Goal: Task Accomplishment & Management: Use online tool/utility

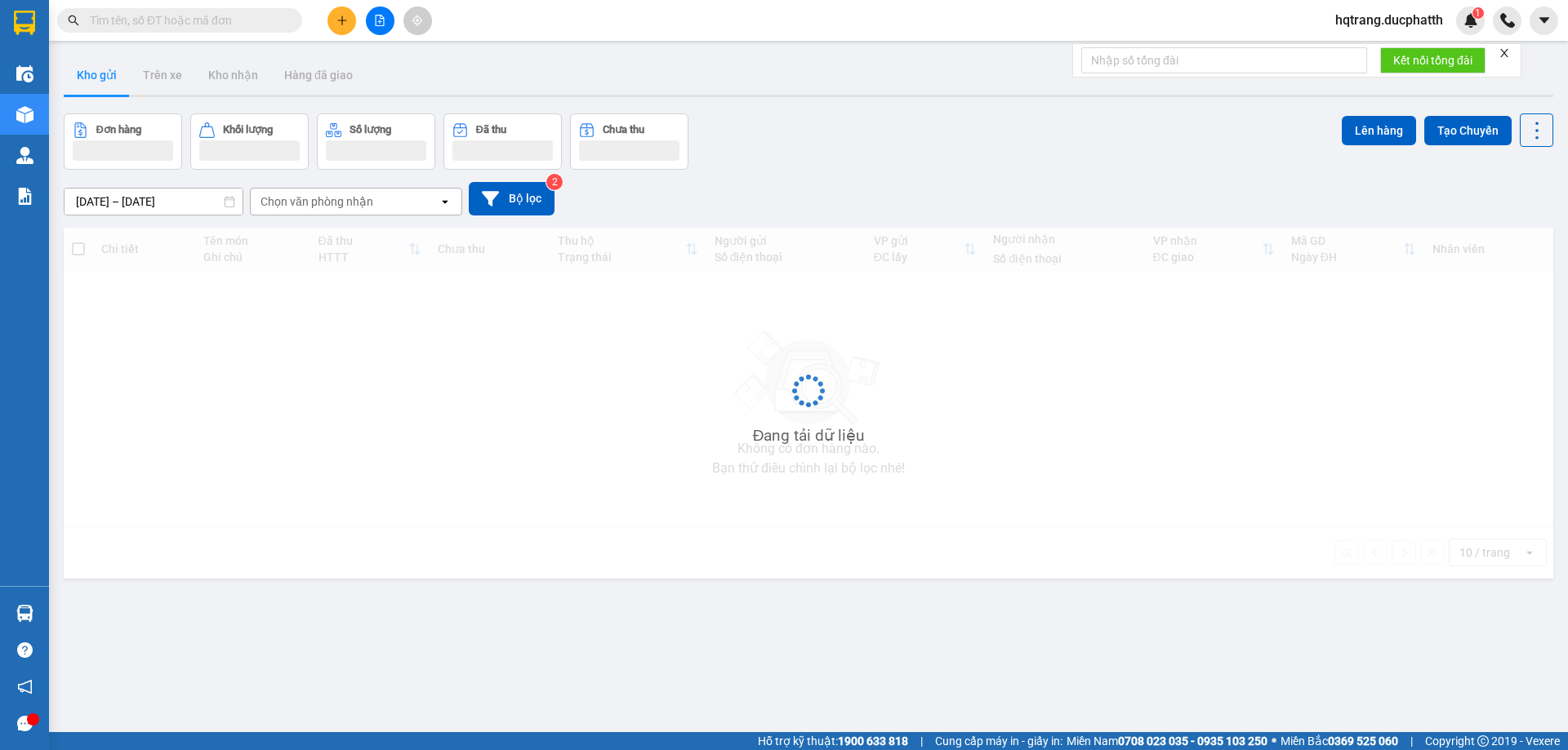
click at [378, 20] on icon "file-add" at bounding box center [380, 20] width 12 height 12
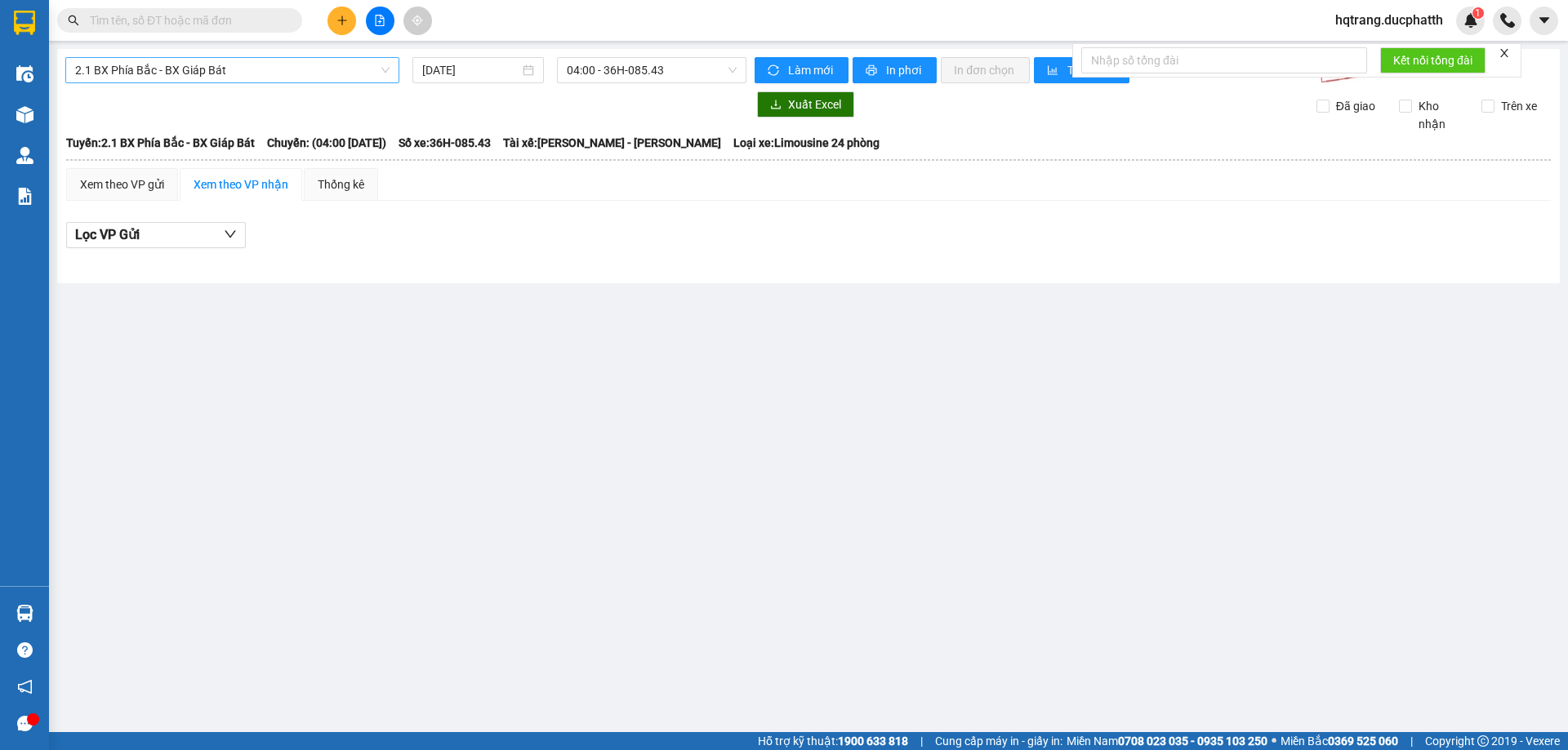
click at [271, 74] on span "2.1 BX Phía Bắc - BX Giáp Bát" at bounding box center [232, 70] width 315 height 25
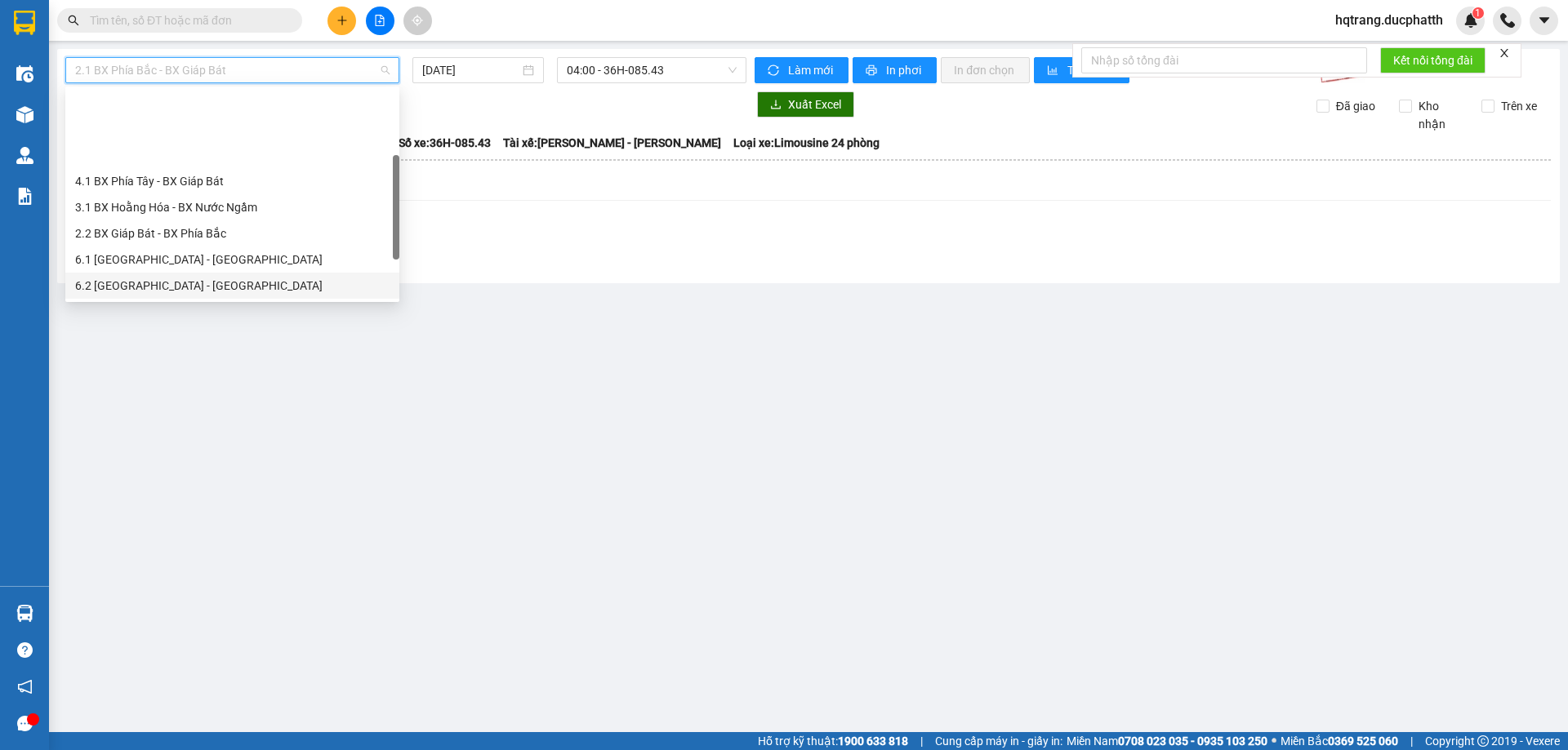
scroll to position [82, 0]
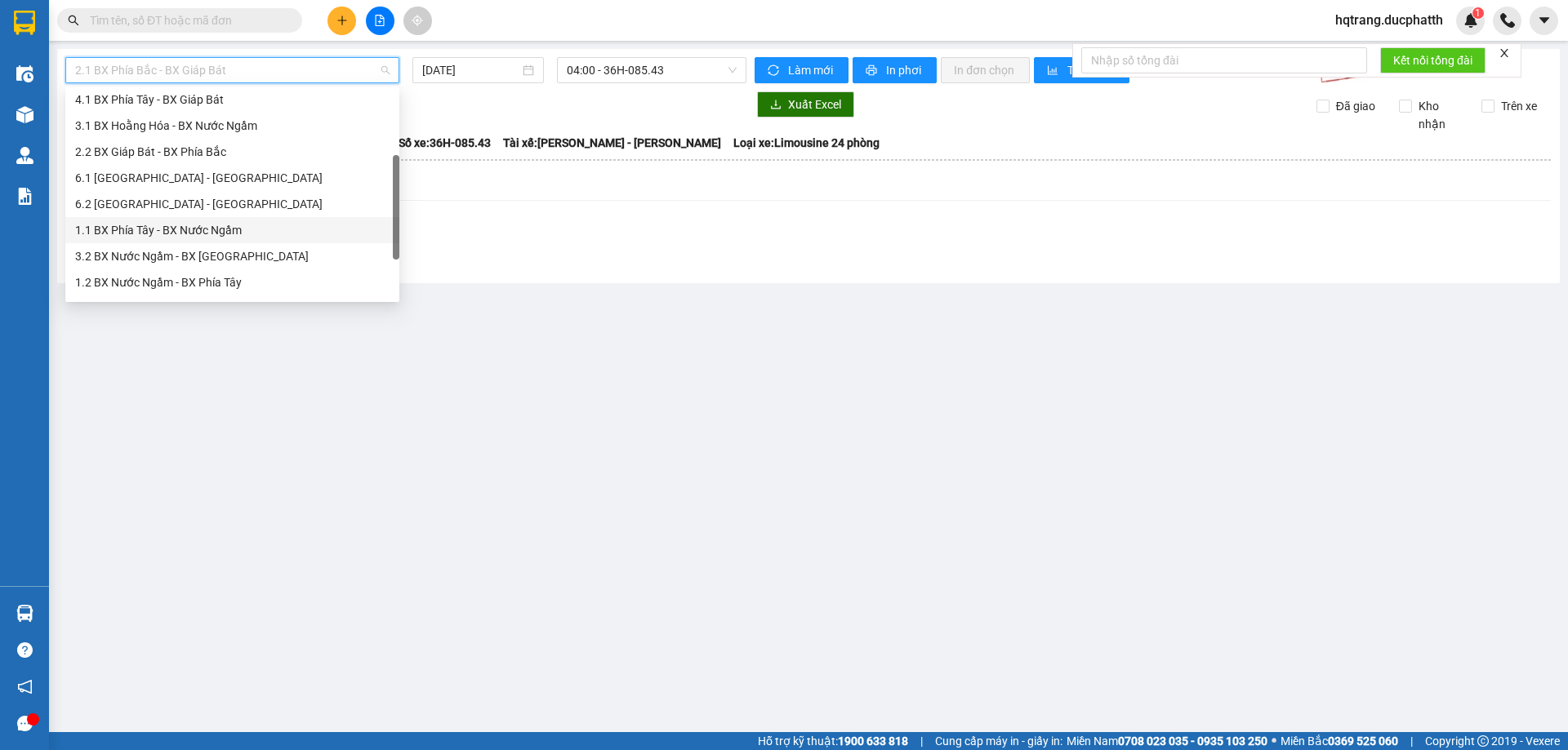
click at [205, 227] on div "1.1 BX Phía Tây - BX Nước Ngầm" at bounding box center [232, 230] width 315 height 18
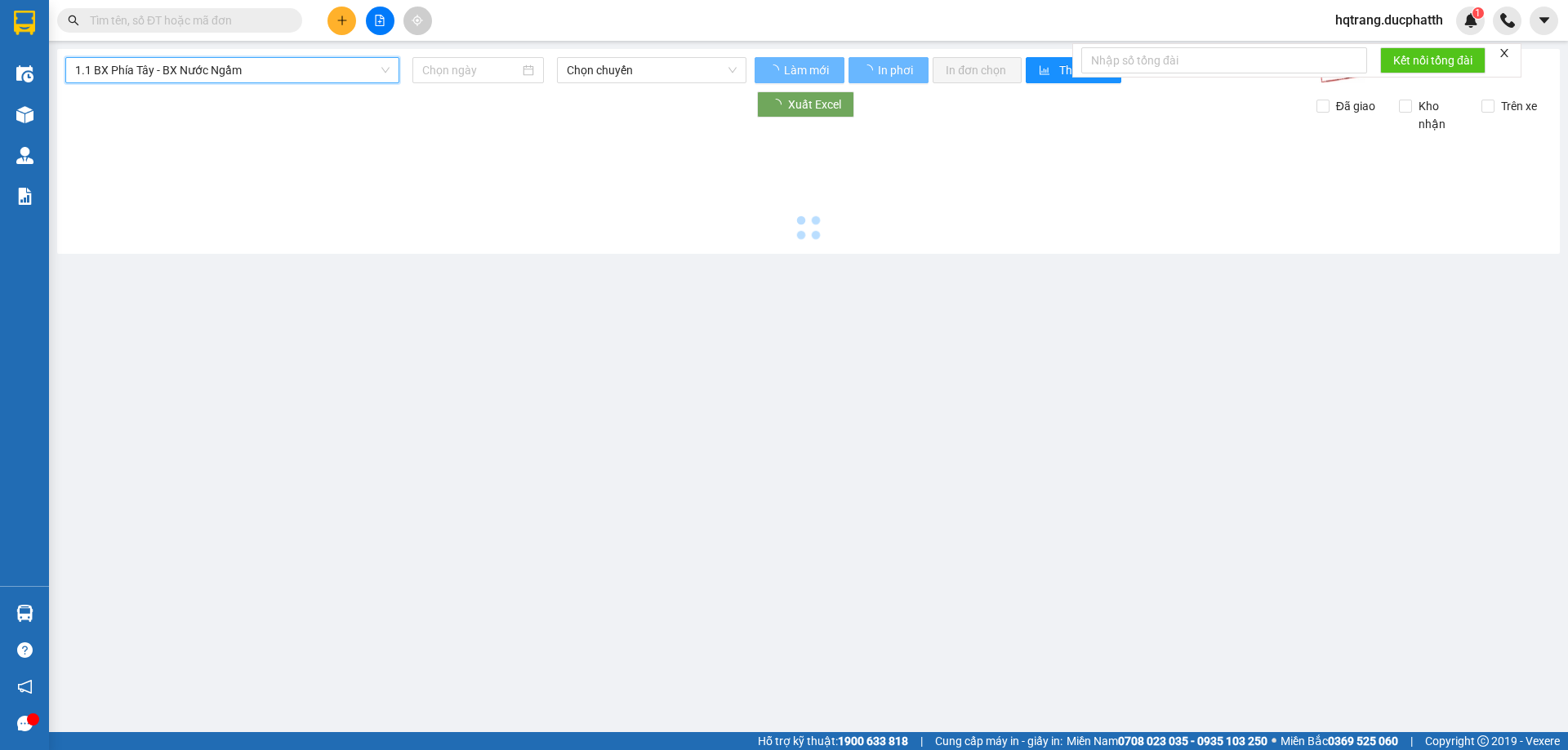
type input "[DATE]"
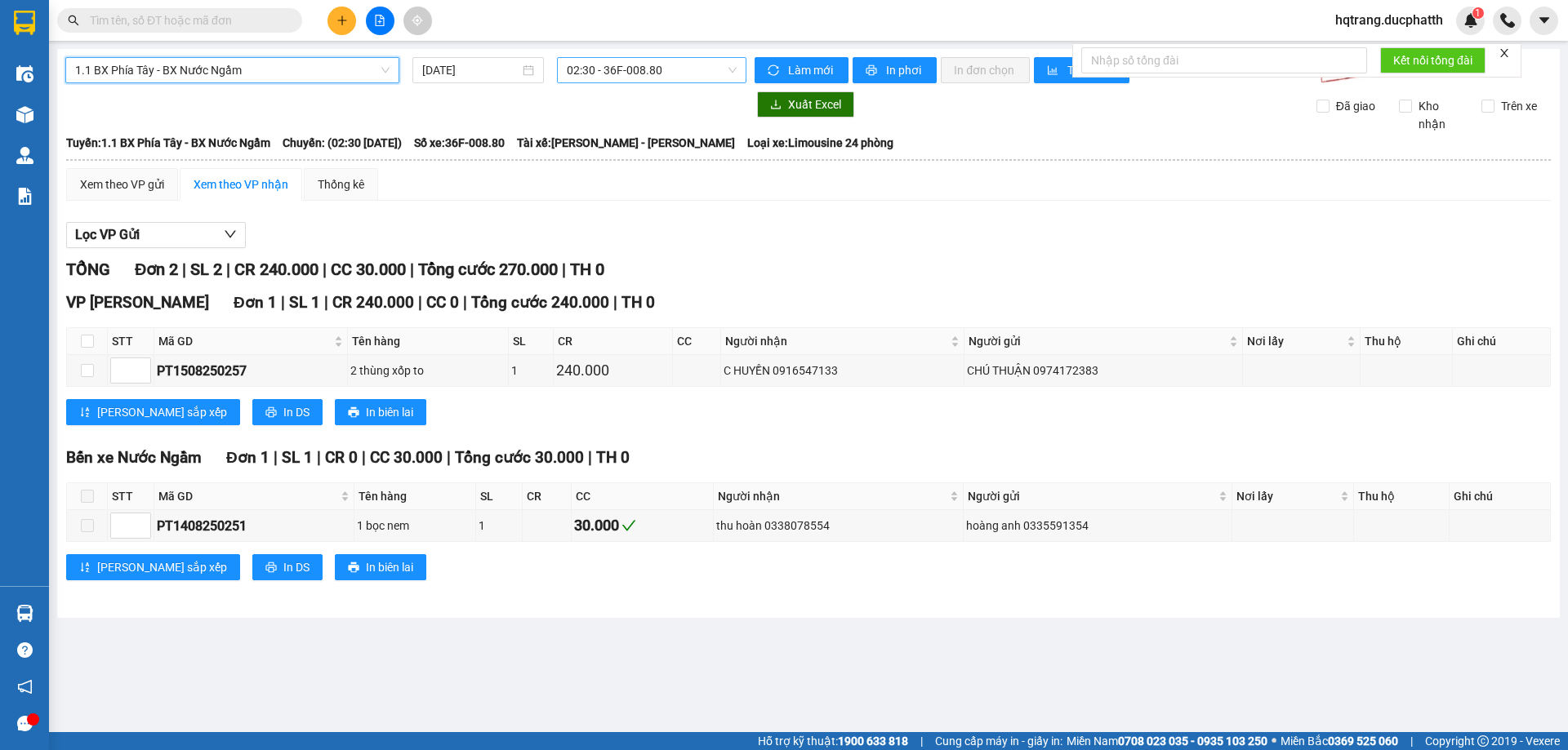
click at [597, 80] on span "02:30 - 36F-008.80" at bounding box center [652, 70] width 170 height 25
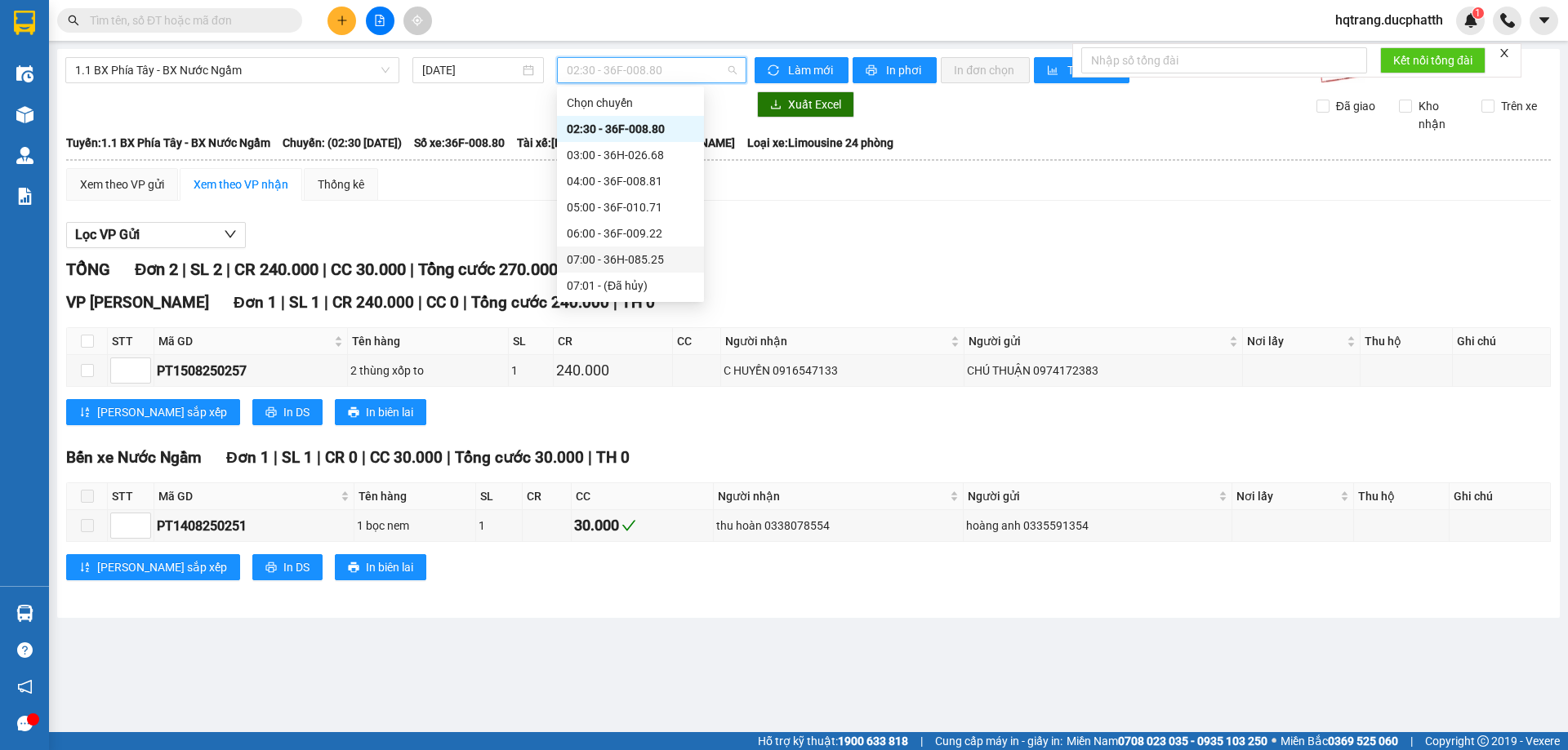
scroll to position [82, 0]
click at [635, 236] on div "08:00 - 36H-087.70" at bounding box center [630, 230] width 128 height 18
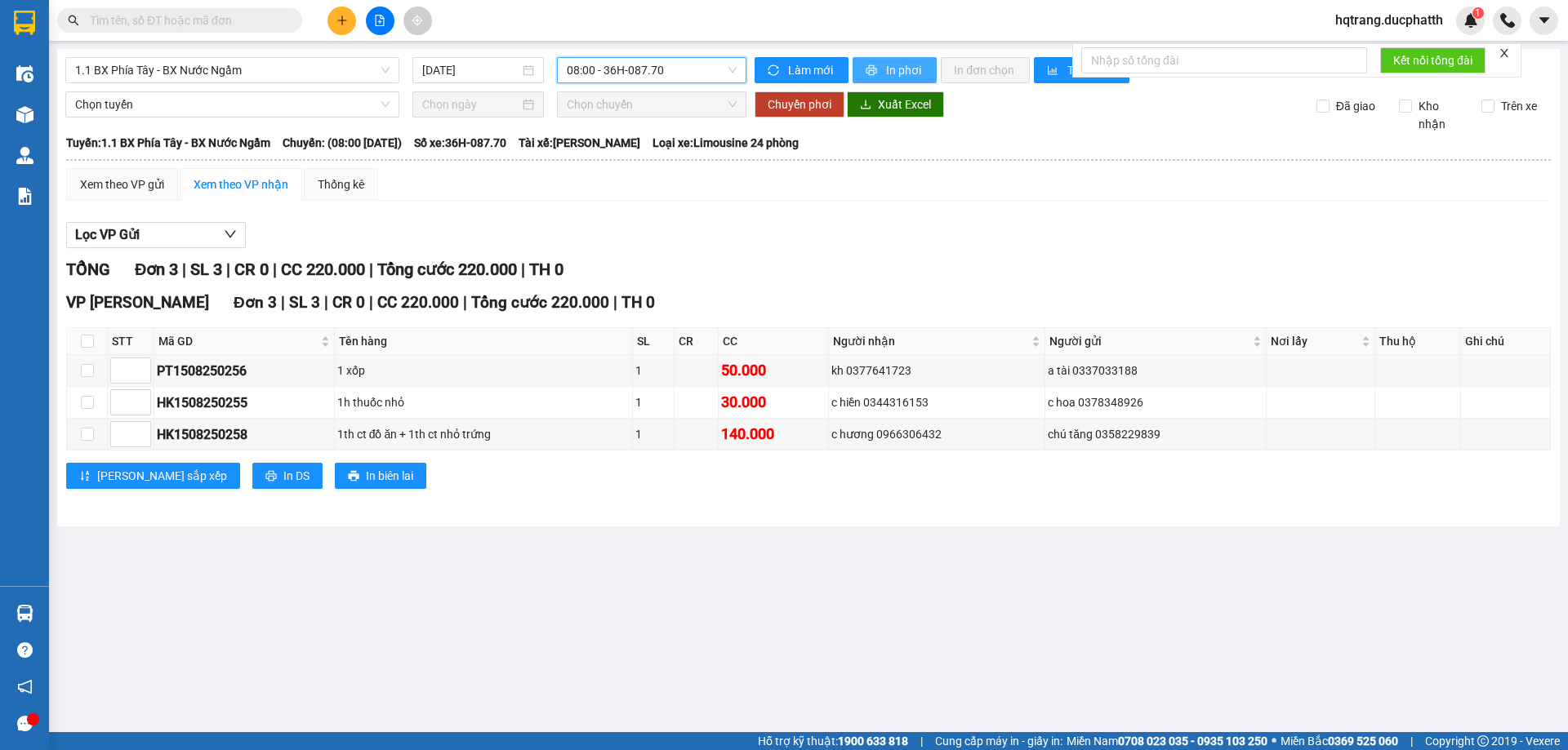
click at [891, 69] on span "In phơi" at bounding box center [904, 70] width 37 height 18
